Goal: Information Seeking & Learning: Understand process/instructions

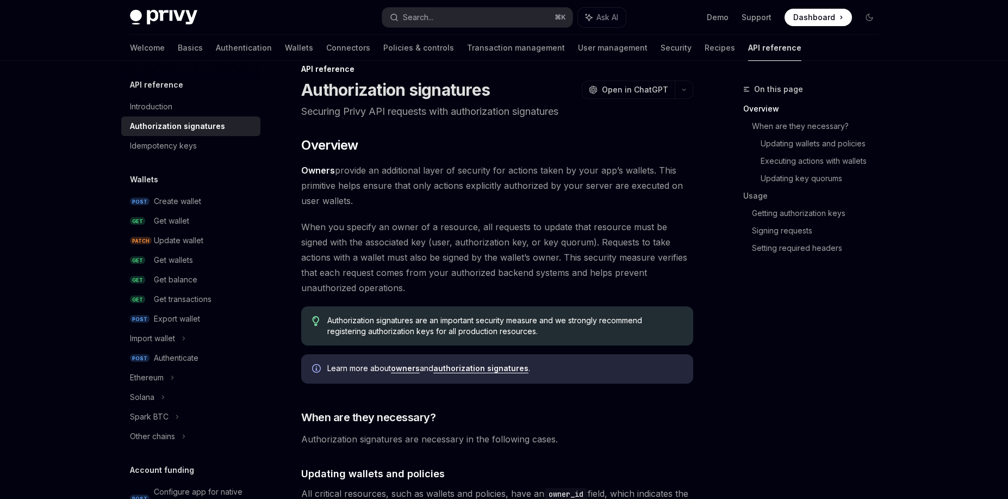
scroll to position [22, 0]
click at [483, 367] on link "authorization signatures" at bounding box center [480, 367] width 95 height 10
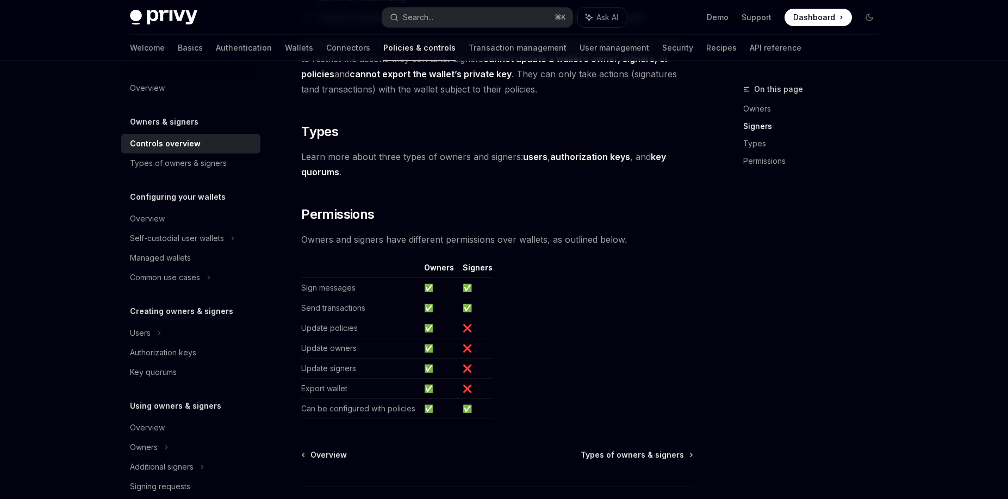
scroll to position [877, 0]
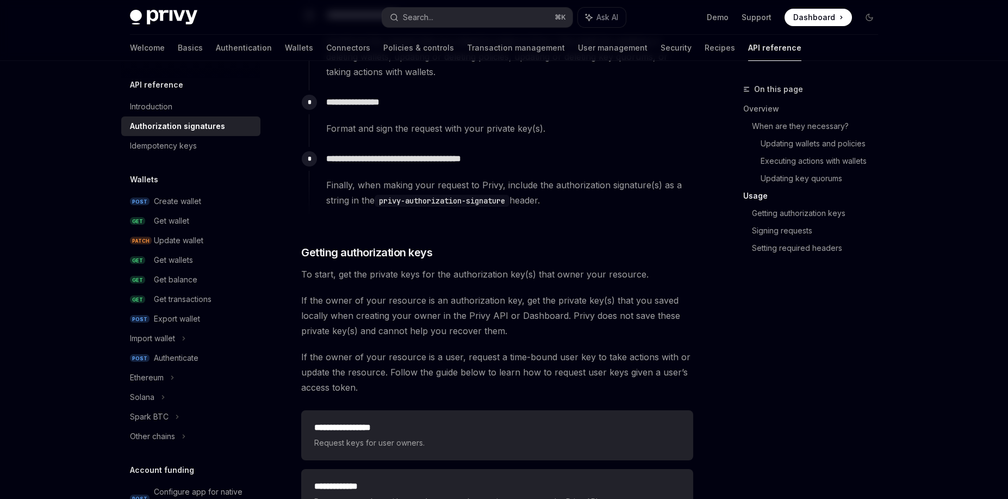
scroll to position [1355, 0]
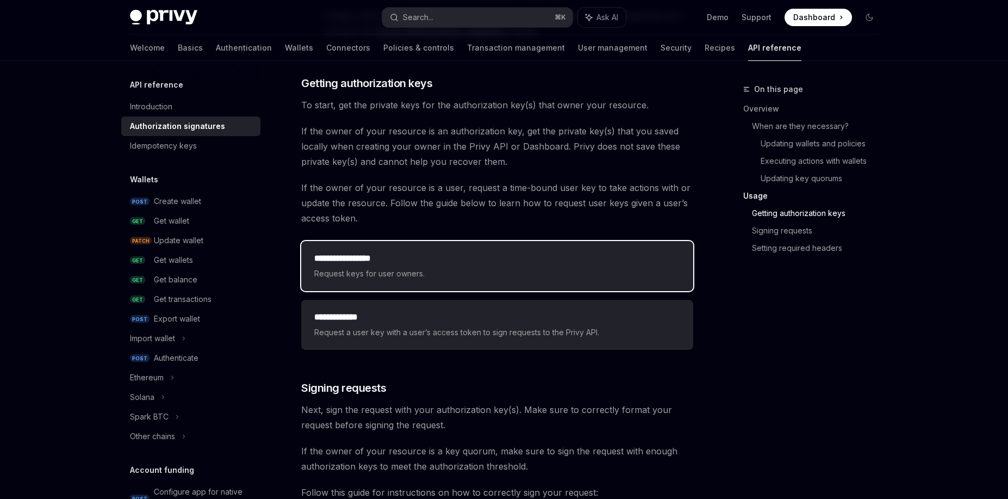
click at [380, 280] on span "Request keys for user owners." at bounding box center [497, 273] width 366 height 13
type textarea "*"
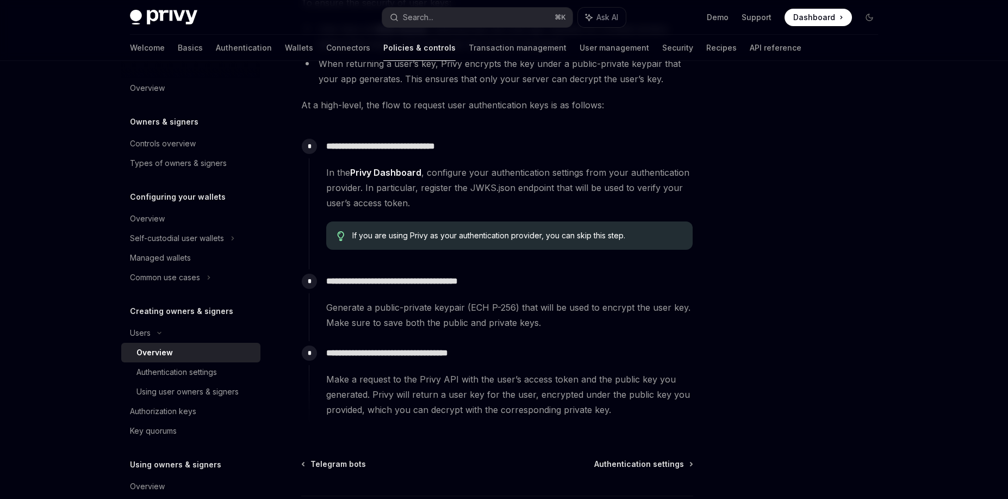
scroll to position [365, 0]
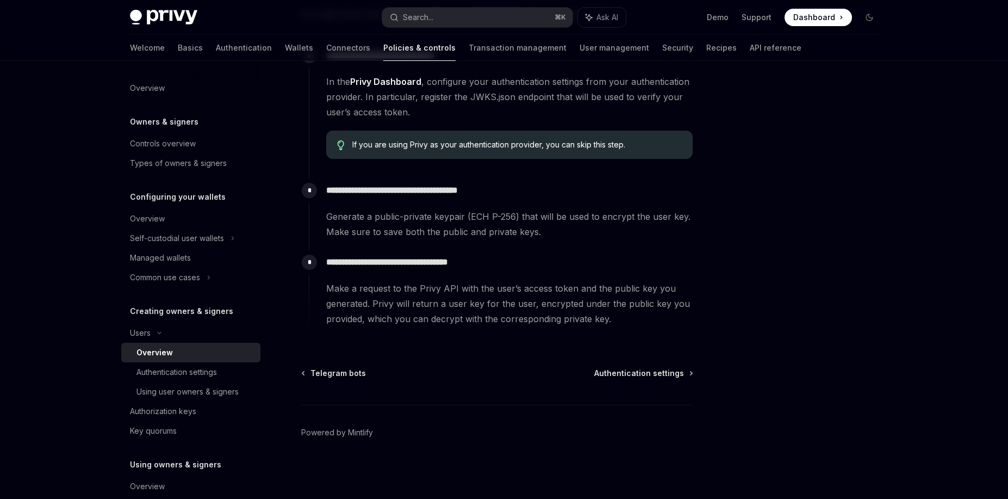
drag, startPoint x: 475, startPoint y: 315, endPoint x: 463, endPoint y: 320, distance: 12.2
click at [475, 315] on span "Make a request to the Privy API with the user’s access token and the public key…" at bounding box center [509, 304] width 367 height 46
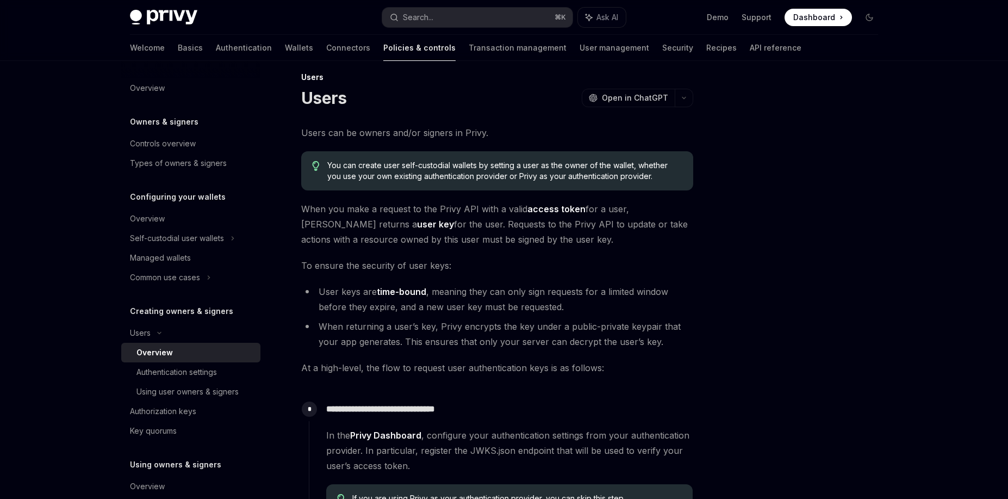
scroll to position [0, 0]
